Goal: Communication & Community: Answer question/provide support

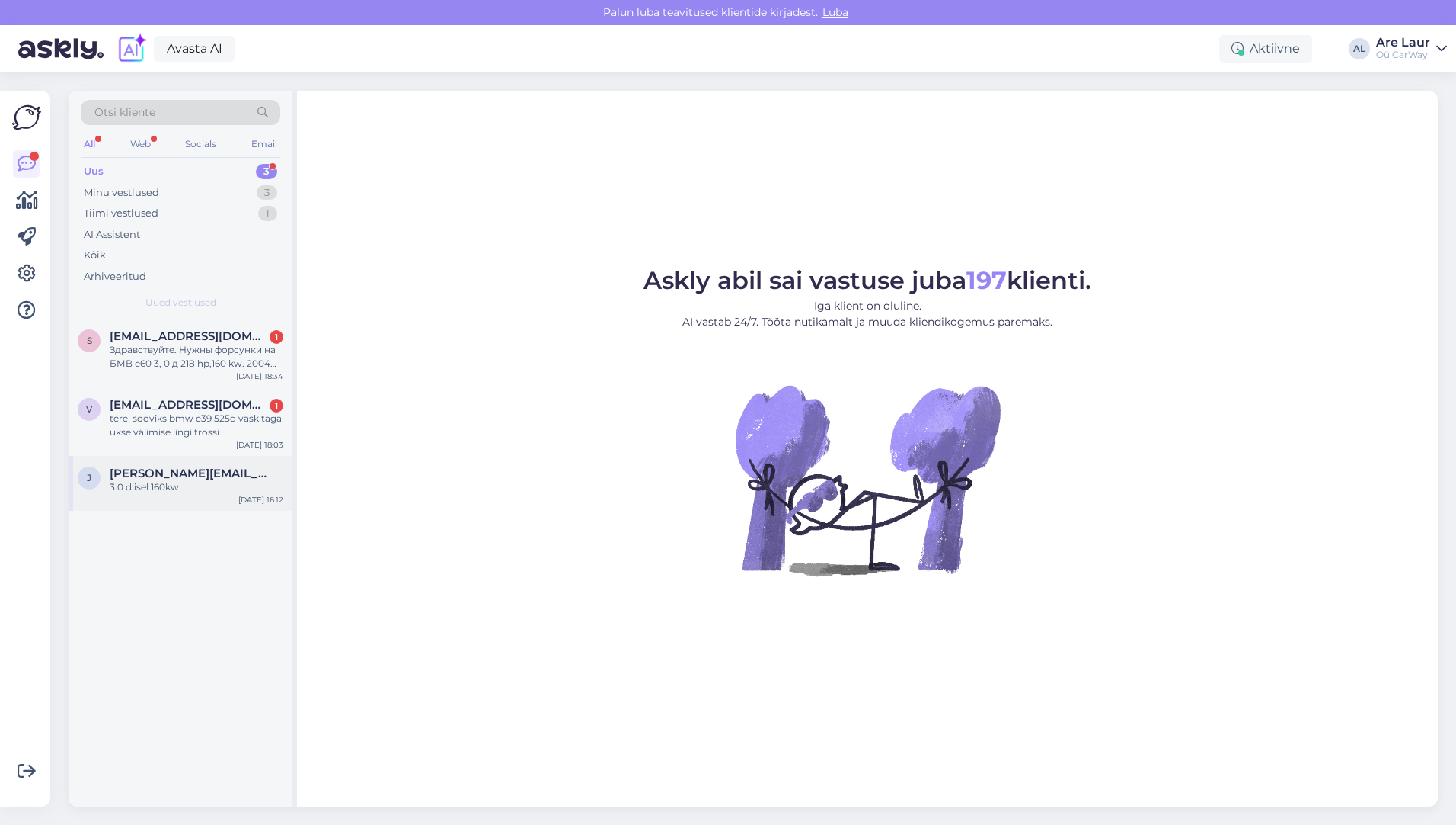
click at [192, 496] on div "[PERSON_NAME] [PERSON_NAME][EMAIL_ADDRESS][DOMAIN_NAME] 3.0 diisel 160kw [DATE]…" at bounding box center [180, 483] width 224 height 55
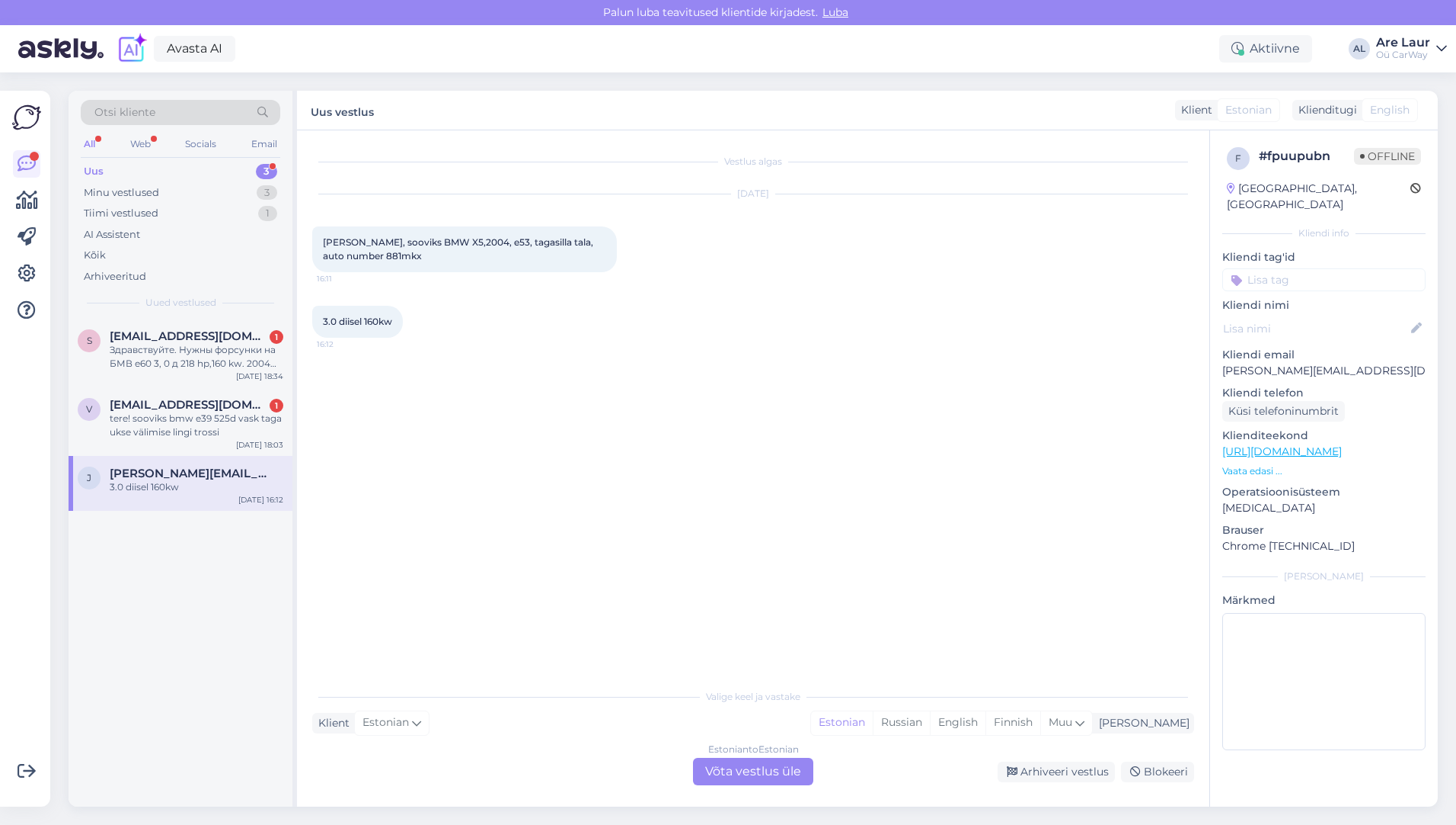
click at [750, 779] on div "Estonian to Estonian Võta vestlus üle" at bounding box center [754, 771] width 120 height 28
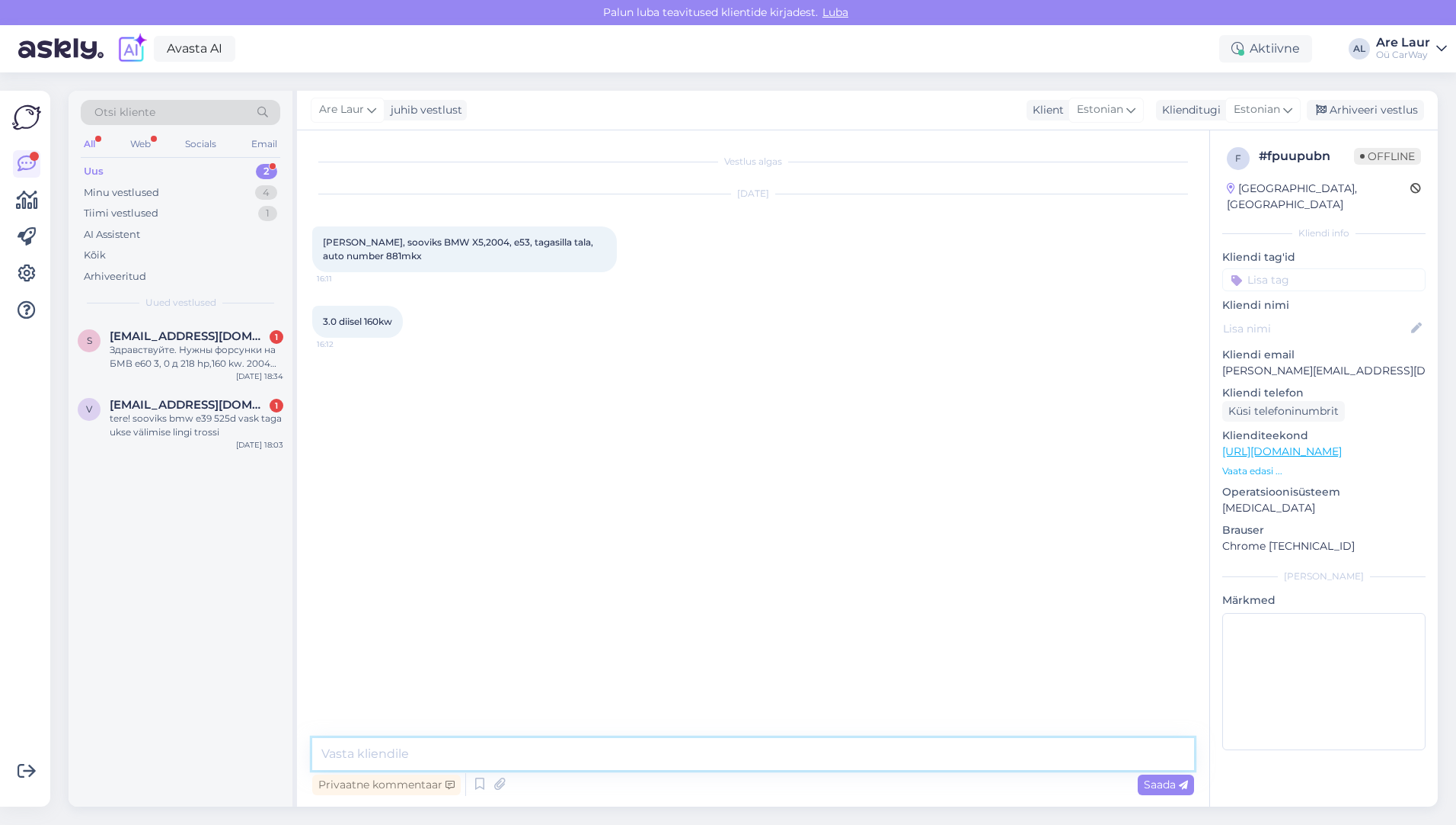
click at [482, 752] on textarea at bounding box center [753, 753] width 882 height 32
type textarea "Tere, [PERSON_NAME] ei ole pakkuda sellist asja, kõik on müüdud."
click at [1161, 790] on span "Saada" at bounding box center [1165, 785] width 44 height 14
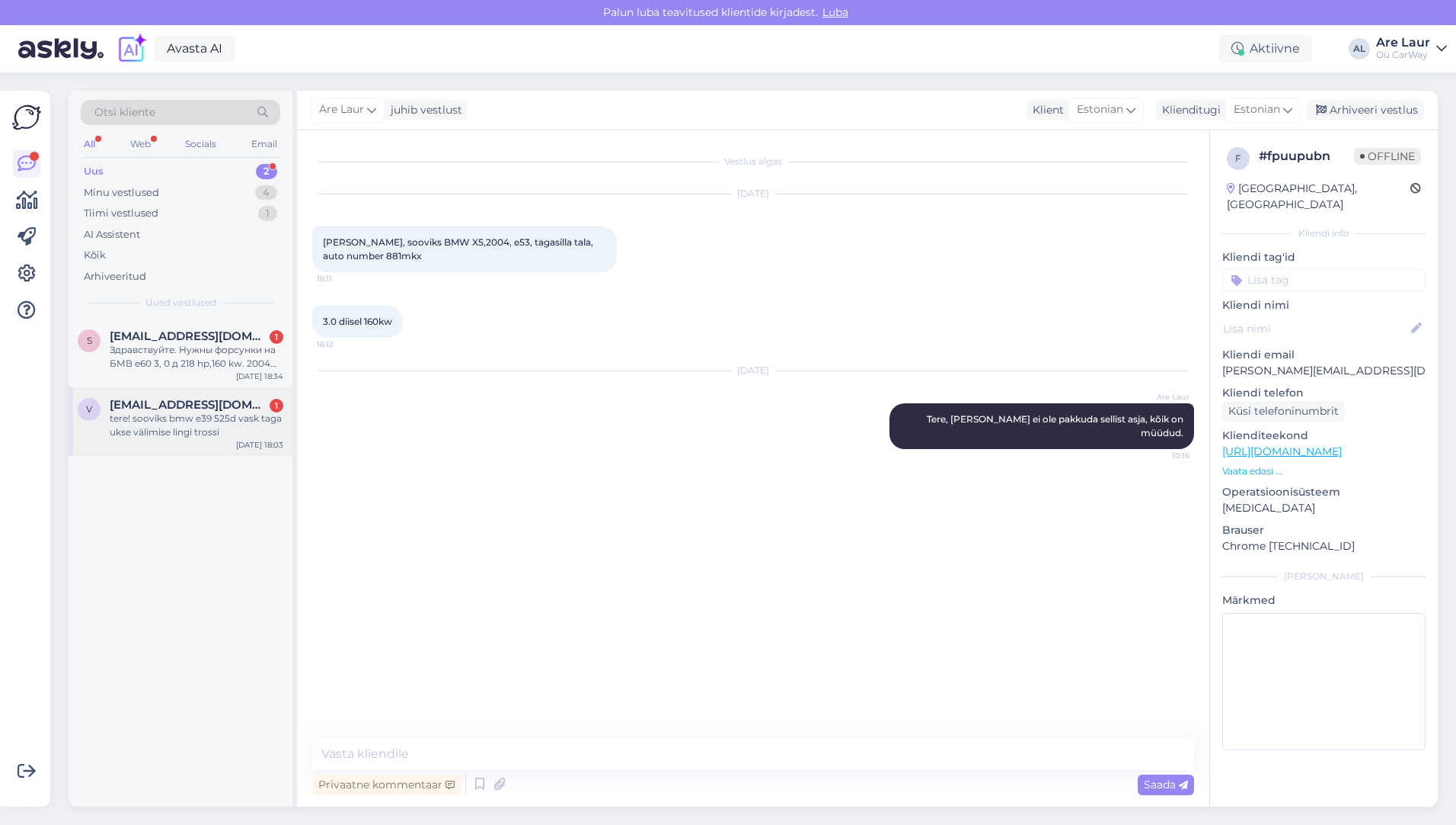
click at [193, 414] on div "tere! sooviks bmw e39 525d vask taga ukse välimise lingi trossi" at bounding box center [196, 425] width 173 height 28
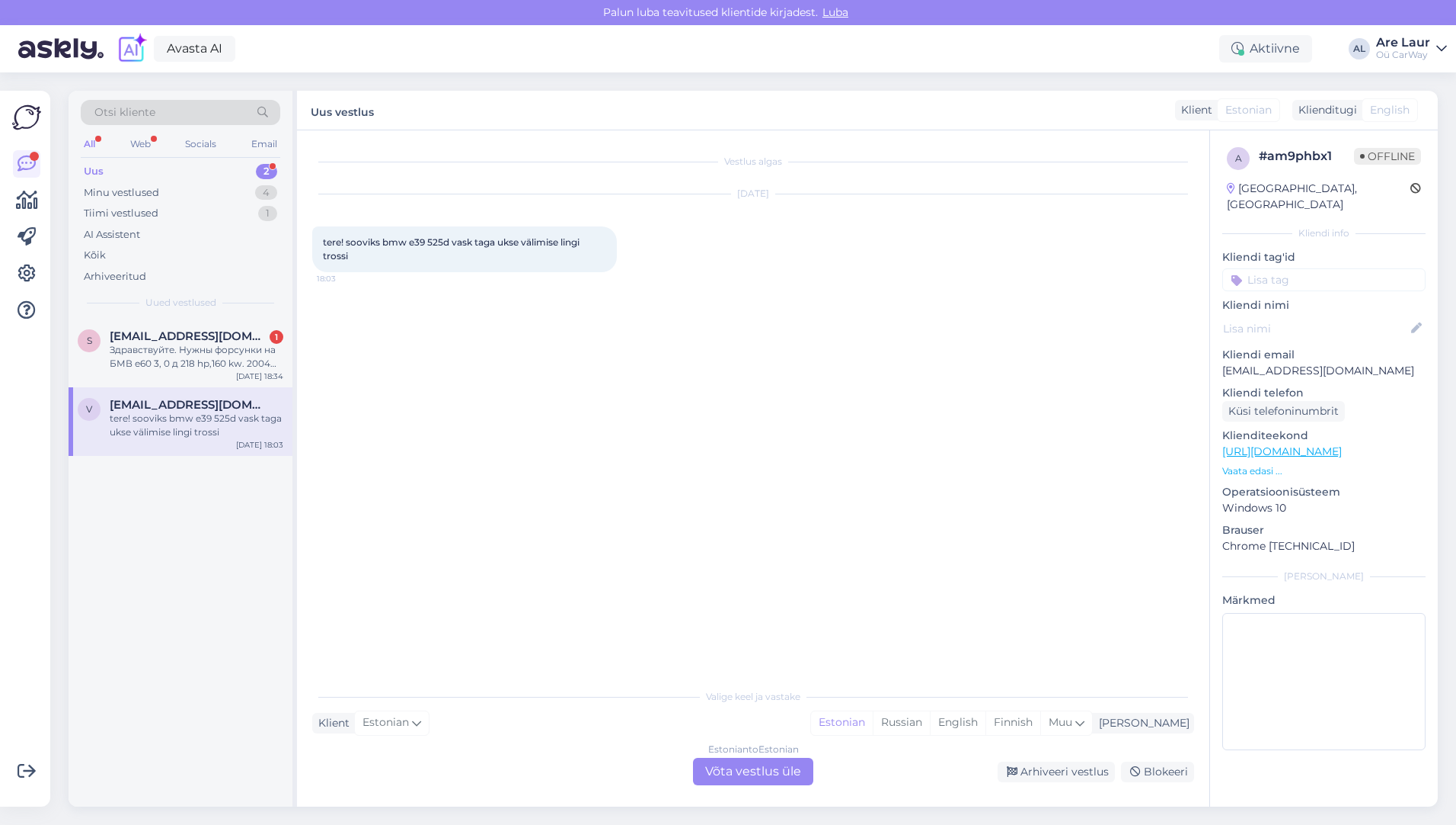
click at [760, 766] on div "Estonian to Estonian Võta vestlus üle" at bounding box center [754, 771] width 120 height 28
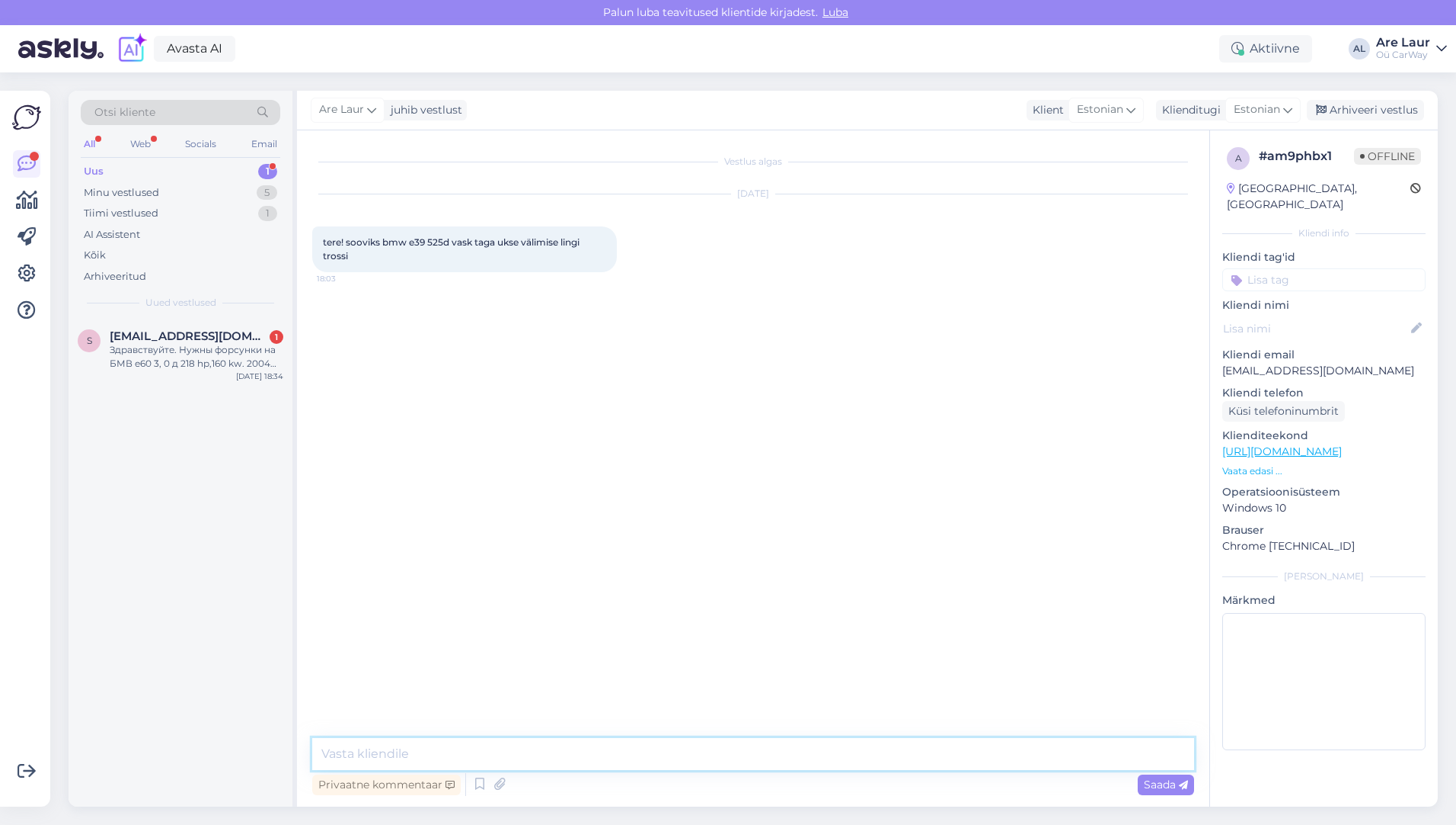
click at [443, 752] on textarea at bounding box center [753, 753] width 882 height 32
type textarea "Tere, BMW E39 lingitrossid 10€ tk."
click at [1157, 787] on span "Saada" at bounding box center [1165, 785] width 44 height 14
click at [165, 357] on div "Здравствуйте. Нужны форсунки на БМВ е60 3, 0 д 218 hp,160 kw. 2004 год. . Какая…" at bounding box center [196, 357] width 173 height 28
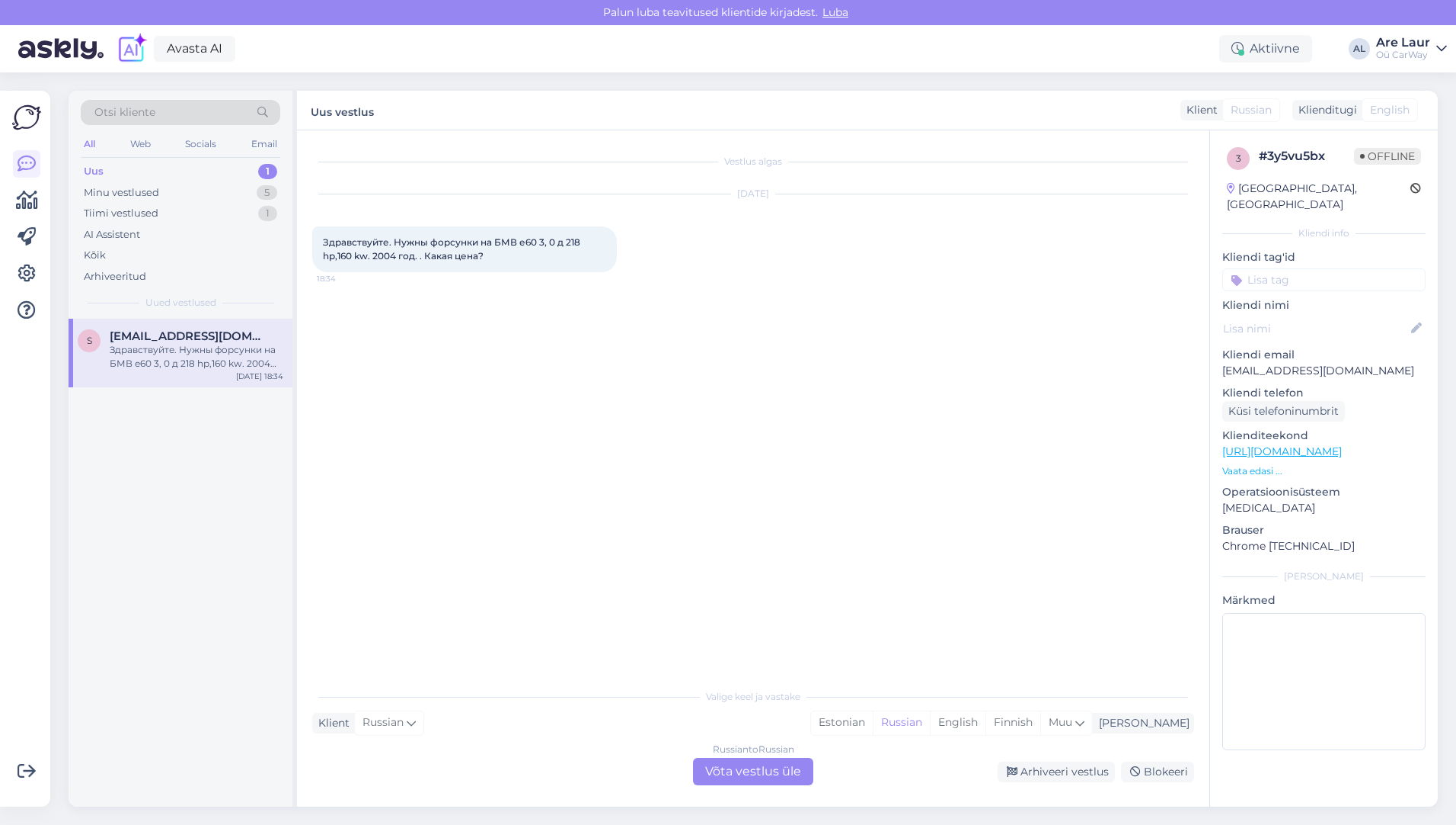
click at [723, 769] on div "Russian to Russian Võta vestlus üle" at bounding box center [754, 771] width 120 height 28
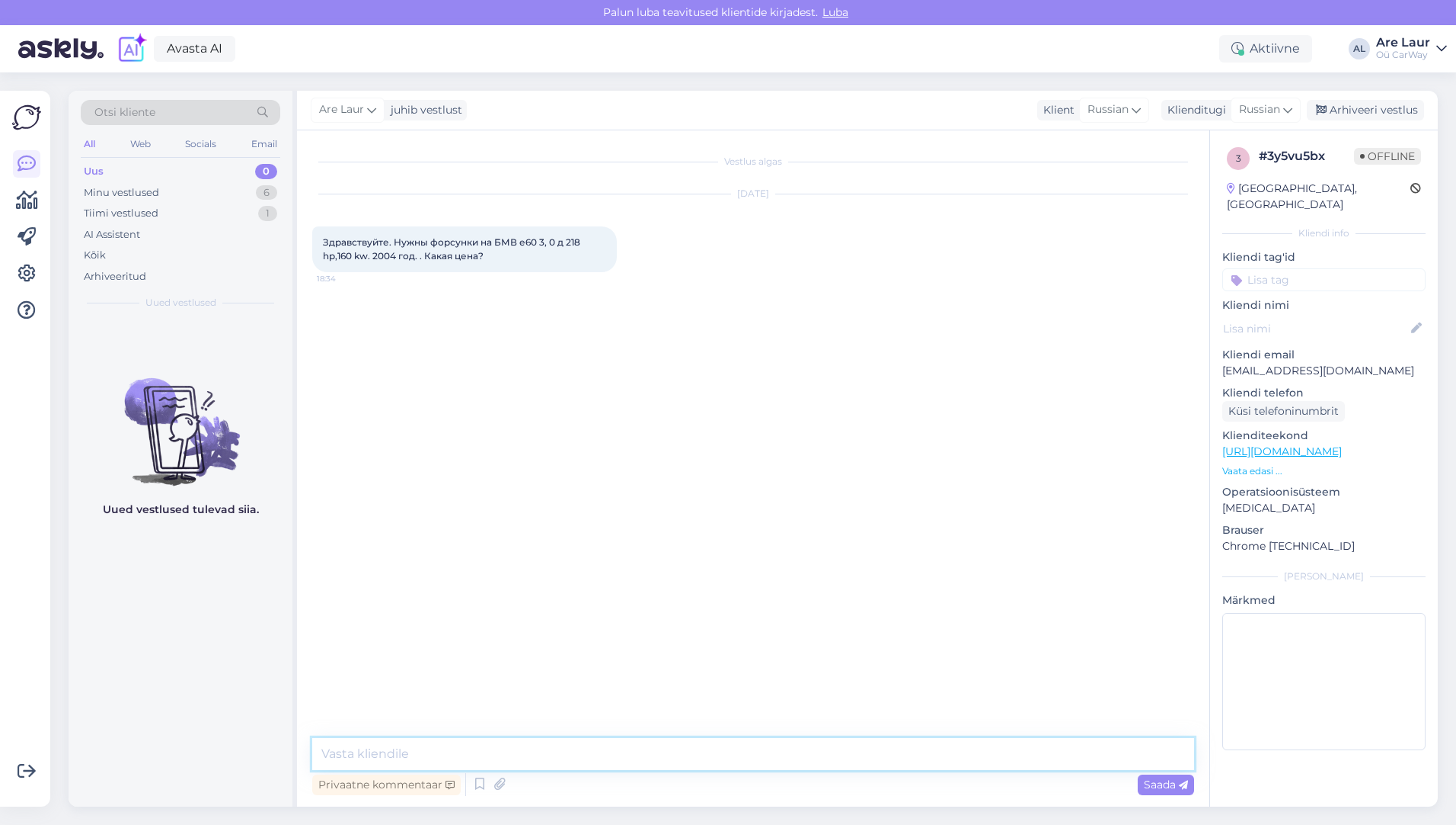
click at [367, 746] on textarea at bounding box center [753, 753] width 882 height 32
click at [371, 756] on textarea at bounding box center [753, 753] width 882 height 32
paste textarea "Здравствуйте! Cейчас нет в наличии."
type textarea "Здравствуйте! Cейчас нет в наличии."
click at [1159, 786] on span "Saada" at bounding box center [1165, 785] width 44 height 14
